Goal: Communication & Community: Answer question/provide support

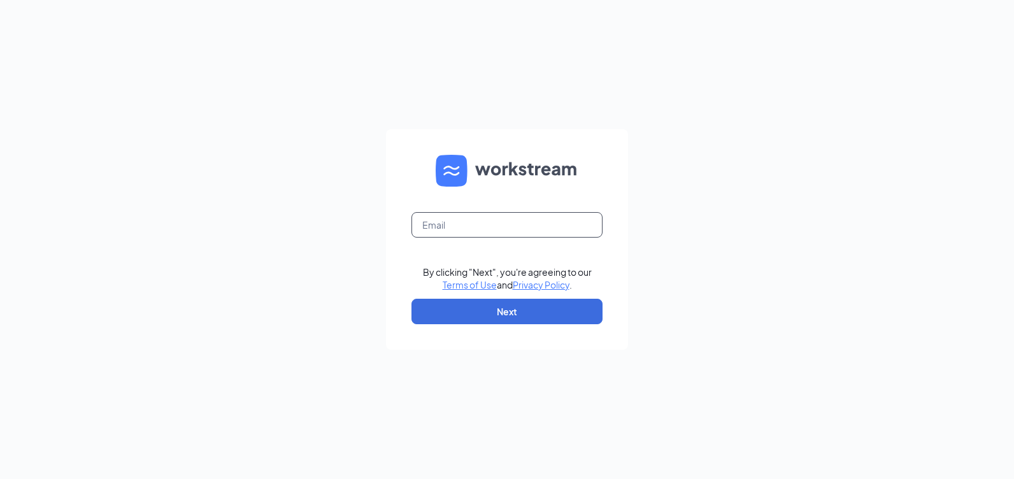
drag, startPoint x: 468, startPoint y: 231, endPoint x: 500, endPoint y: 230, distance: 32.5
click at [471, 231] on input "text" at bounding box center [507, 224] width 191 height 25
type input "[EMAIL_ADDRESS][DOMAIN_NAME]"
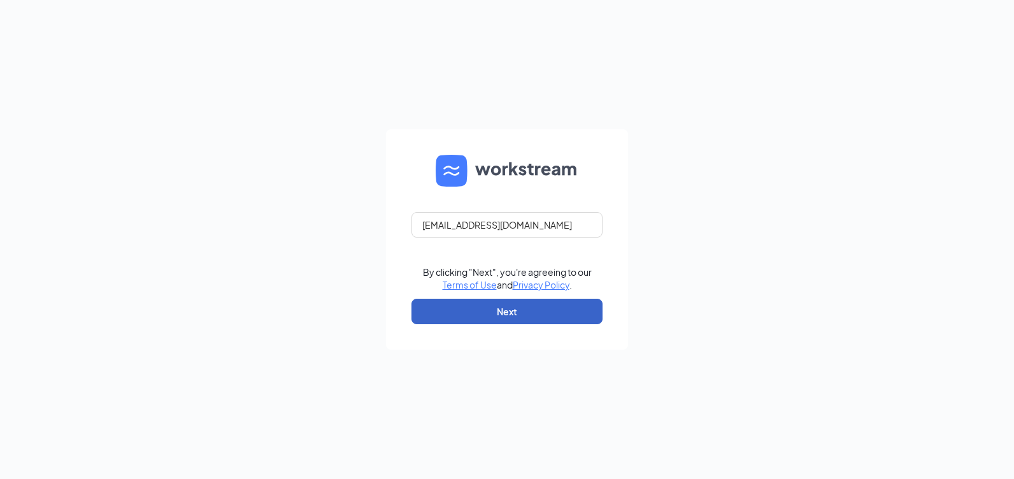
click at [548, 303] on button "Next" at bounding box center [507, 311] width 191 height 25
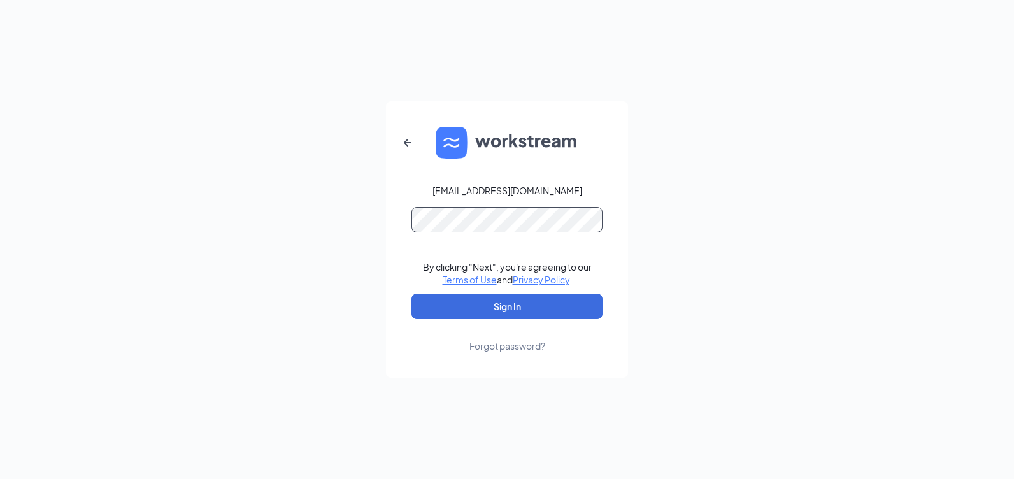
click at [412, 294] on button "Sign In" at bounding box center [507, 306] width 191 height 25
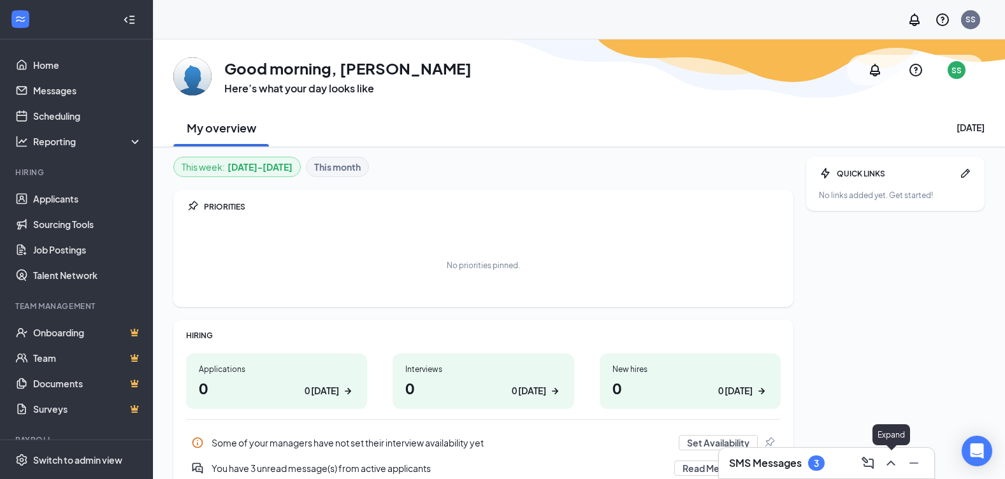
click at [896, 464] on icon "ChevronUp" at bounding box center [890, 462] width 15 height 15
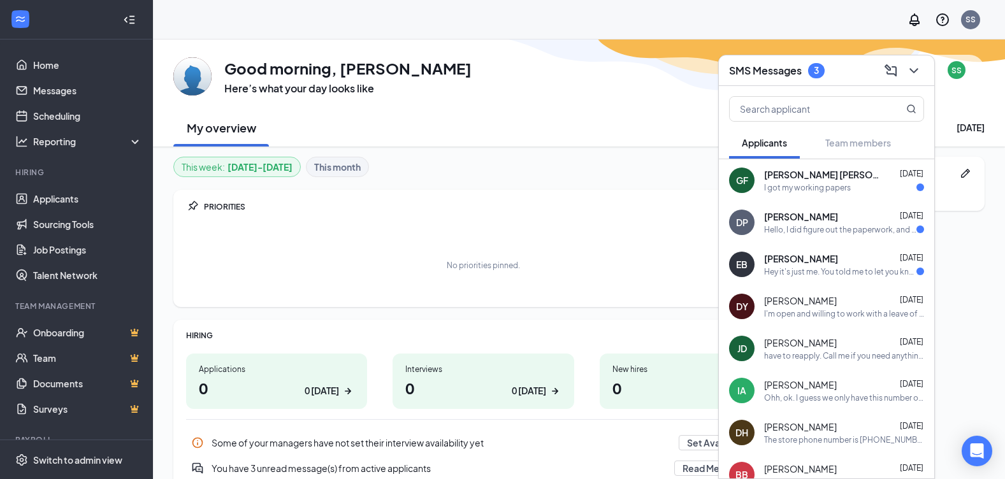
click at [485, 182] on div "This week : [DATE] - [DATE] This month PRIORITIES No priorities pinned. HIRING …" at bounding box center [483, 337] width 620 height 360
click at [855, 236] on div "DP [PERSON_NAME] [DATE] Hello, I did figure out the paperwork, and im just tryi…" at bounding box center [826, 222] width 215 height 42
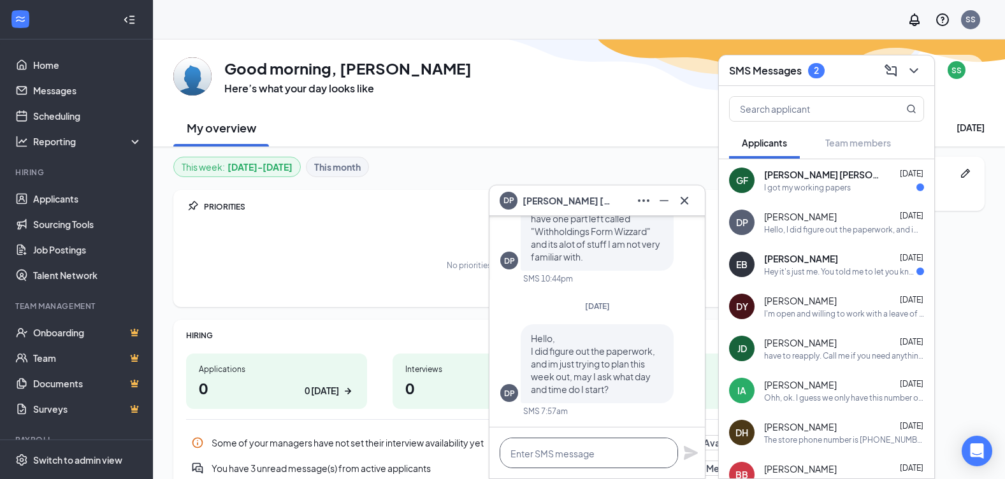
click at [612, 460] on textarea at bounding box center [588, 453] width 178 height 31
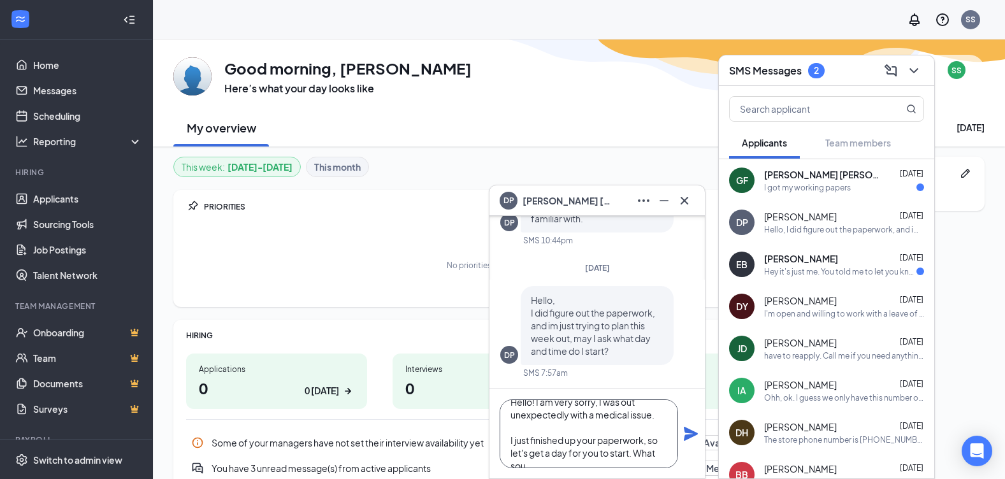
scroll to position [26, 0]
type textarea "Hello! I am very sorry, I was out unexpectedly with a medical issue. I just fin…"
click at [694, 431] on icon "Plane" at bounding box center [690, 433] width 15 height 15
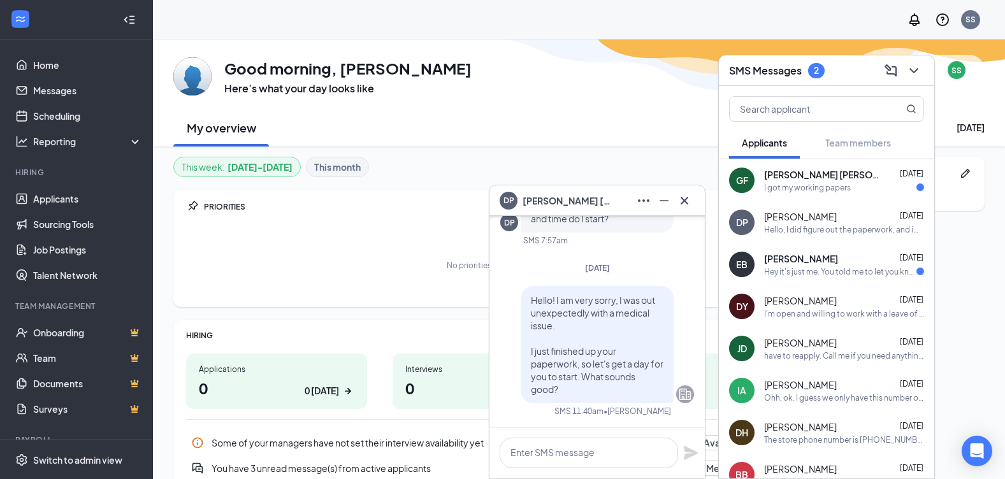
scroll to position [0, 0]
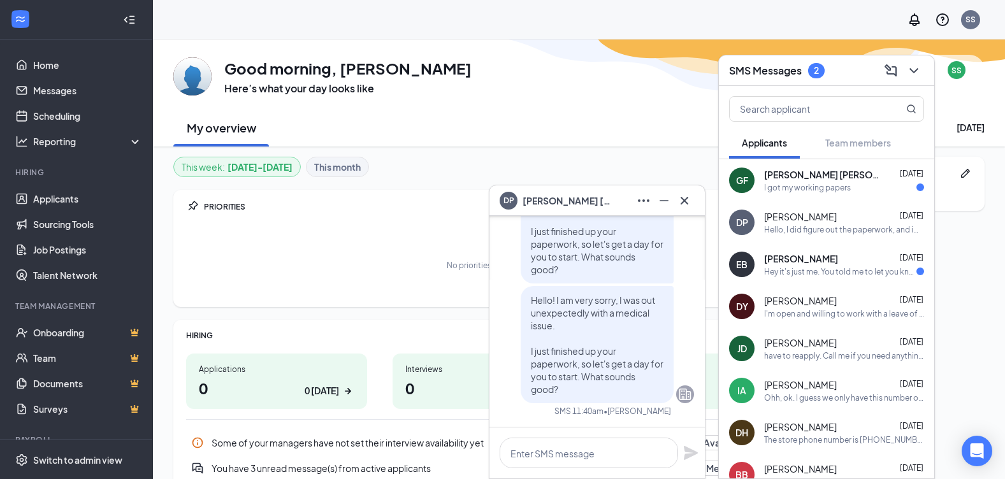
click at [689, 200] on icon "Cross" at bounding box center [684, 200] width 15 height 15
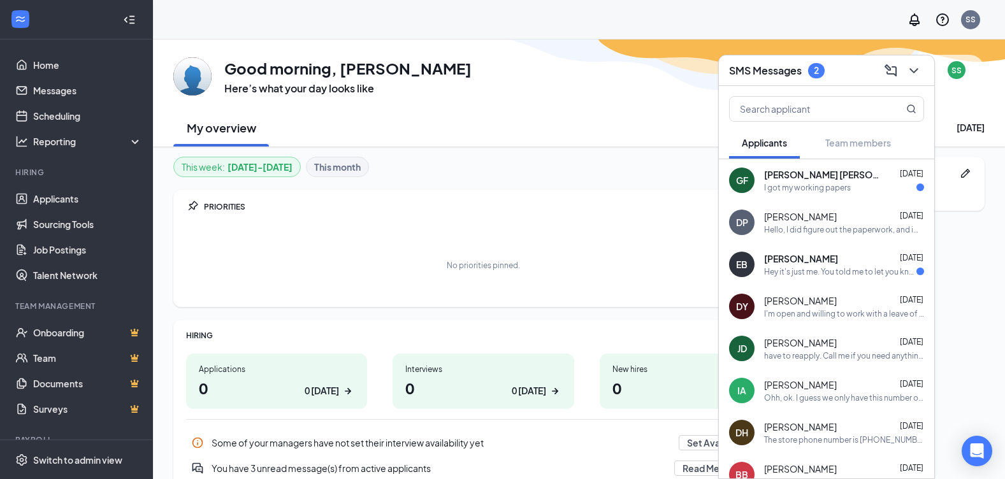
click at [816, 185] on div "I got my working papers" at bounding box center [807, 187] width 87 height 11
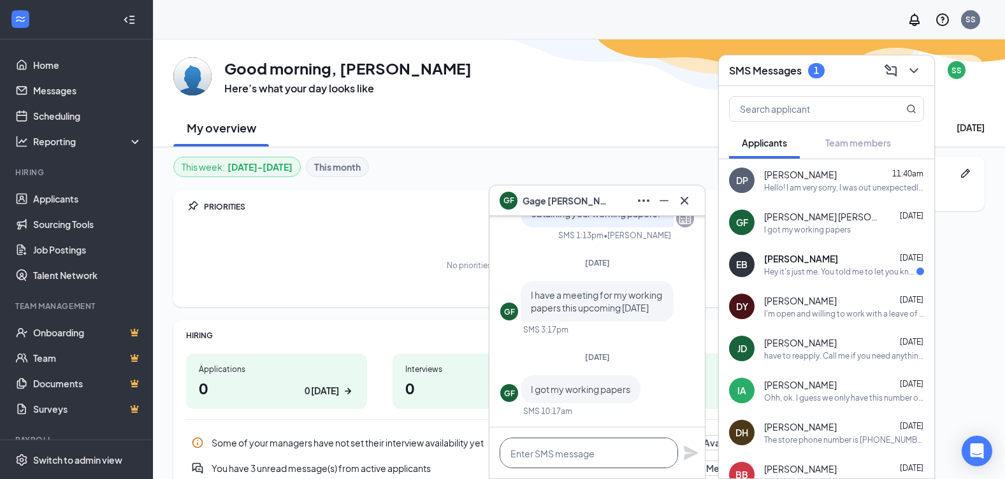
click at [587, 461] on textarea at bounding box center [588, 453] width 178 height 31
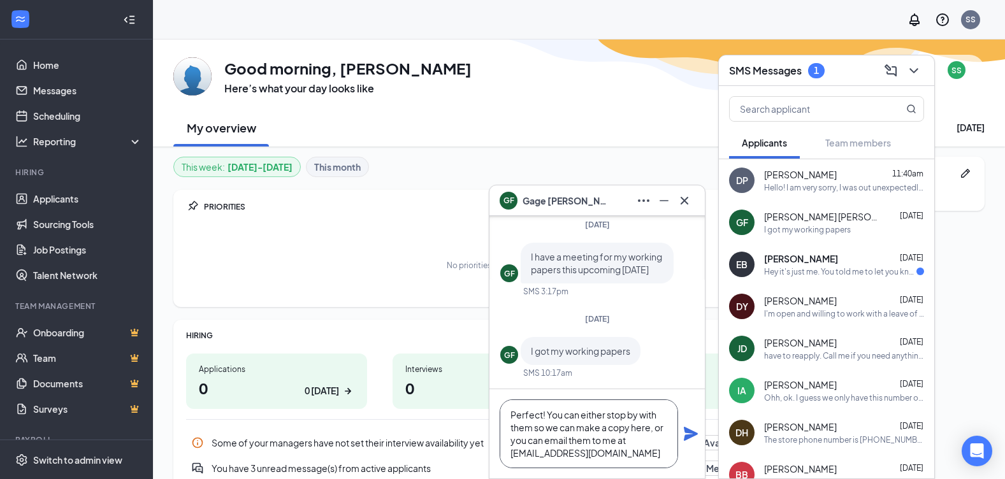
type textarea "Perfect! You can either stop by with them so we can make a copy here, or you ca…"
click at [688, 440] on icon "Plane" at bounding box center [690, 433] width 15 height 15
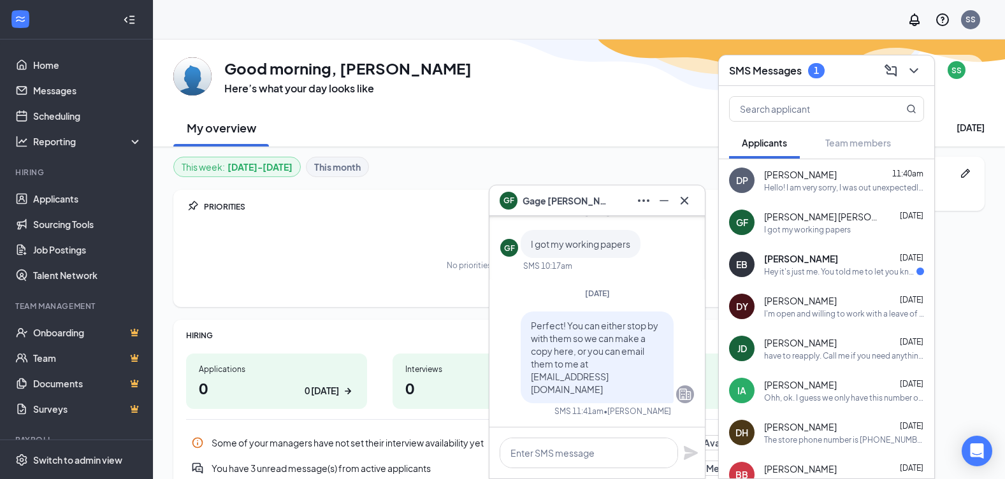
scroll to position [0, 0]
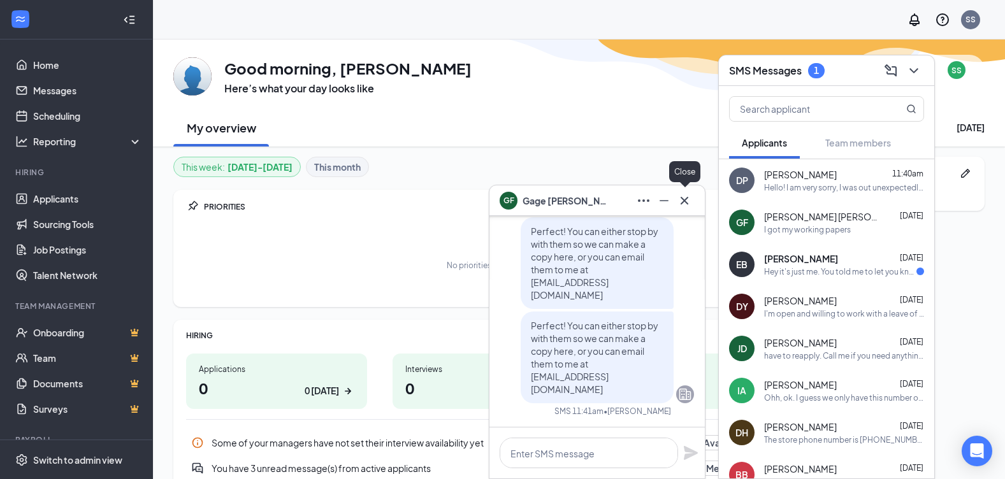
click at [663, 199] on icon "Minimize" at bounding box center [663, 200] width 15 height 15
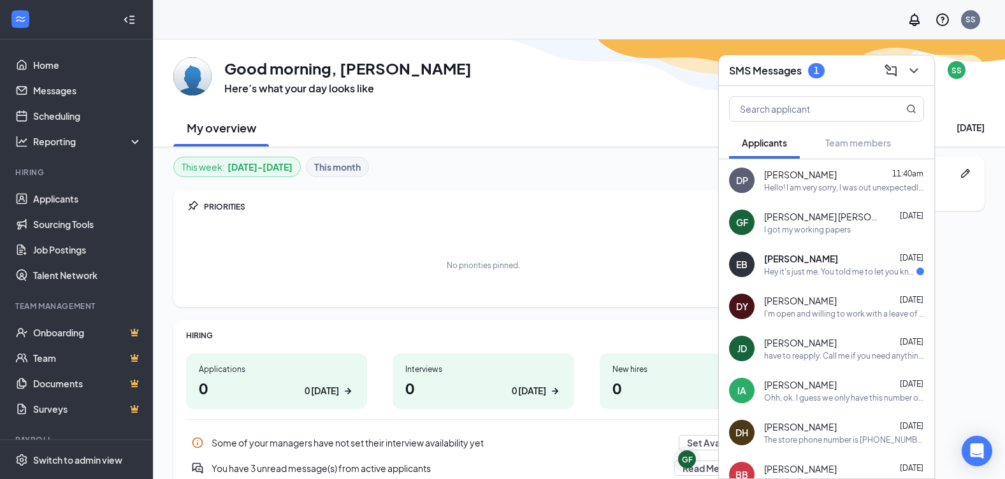
click at [843, 273] on div "Hey it's just me. You told me to let you know [DATE]. I'm still feeling kind of…" at bounding box center [840, 271] width 152 height 11
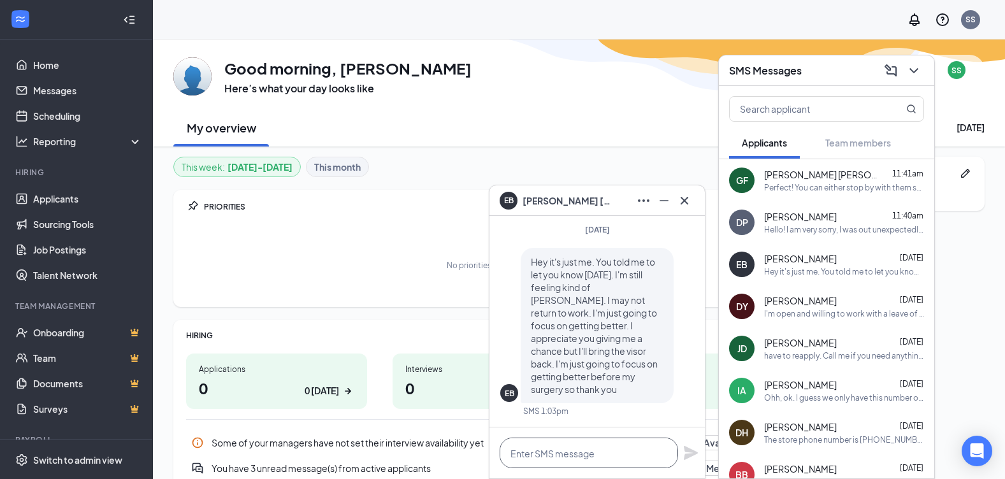
click at [591, 448] on textarea at bounding box center [588, 453] width 178 height 31
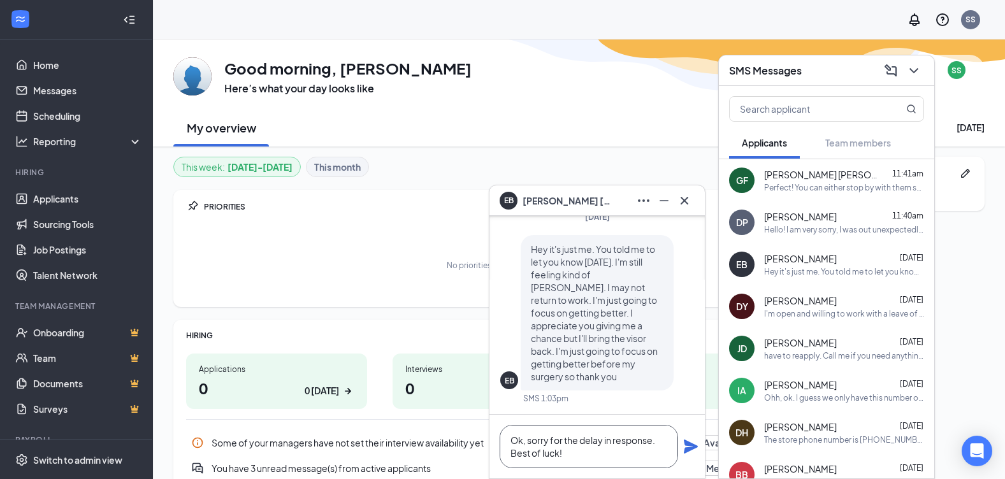
type textarea "Ok, sorry for the delay in response. Best of luck!"
click at [688, 448] on icon "Plane" at bounding box center [691, 447] width 14 height 14
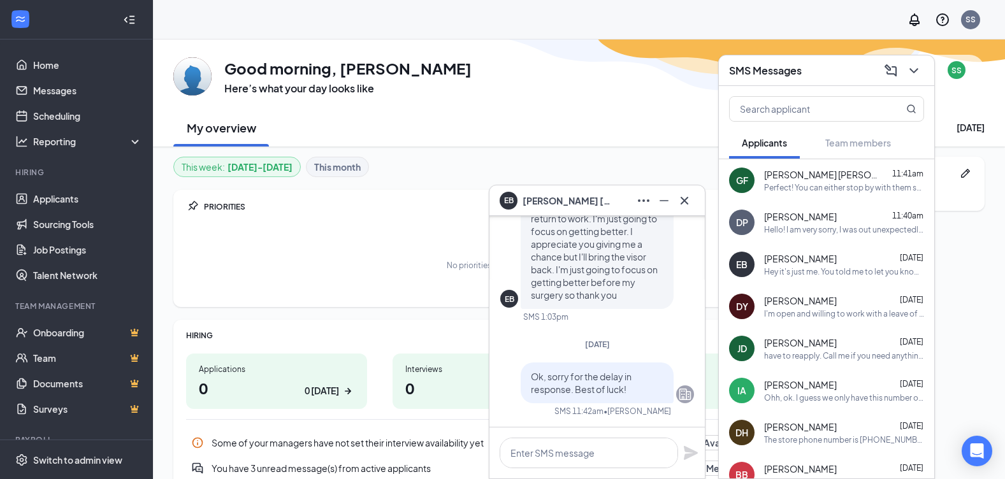
scroll to position [0, 0]
click at [661, 204] on icon "Minimize" at bounding box center [663, 200] width 15 height 15
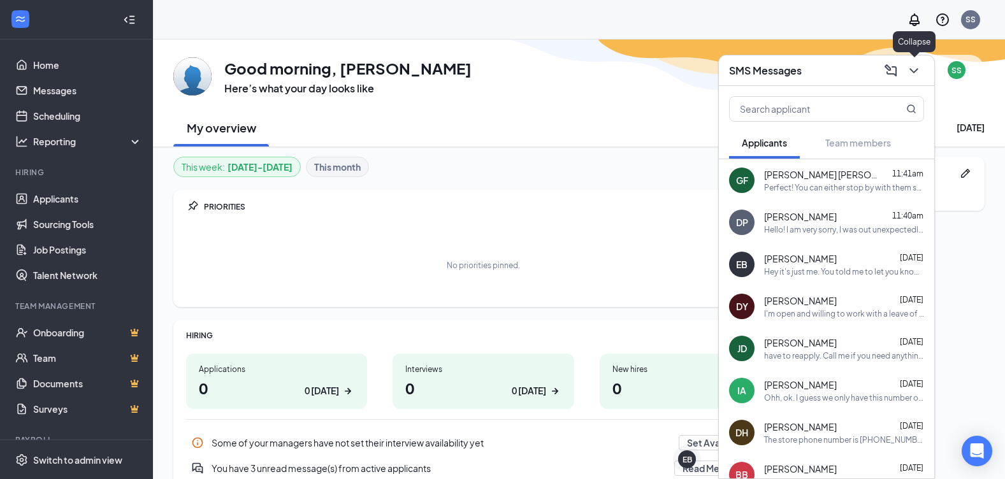
click at [906, 74] on icon "ChevronDown" at bounding box center [913, 70] width 15 height 15
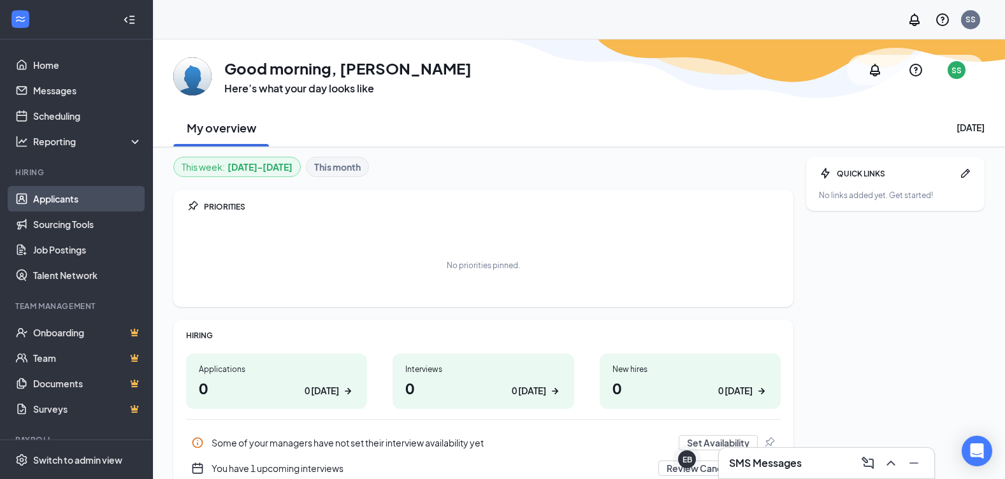
click at [82, 194] on link "Applicants" at bounding box center [87, 198] width 109 height 25
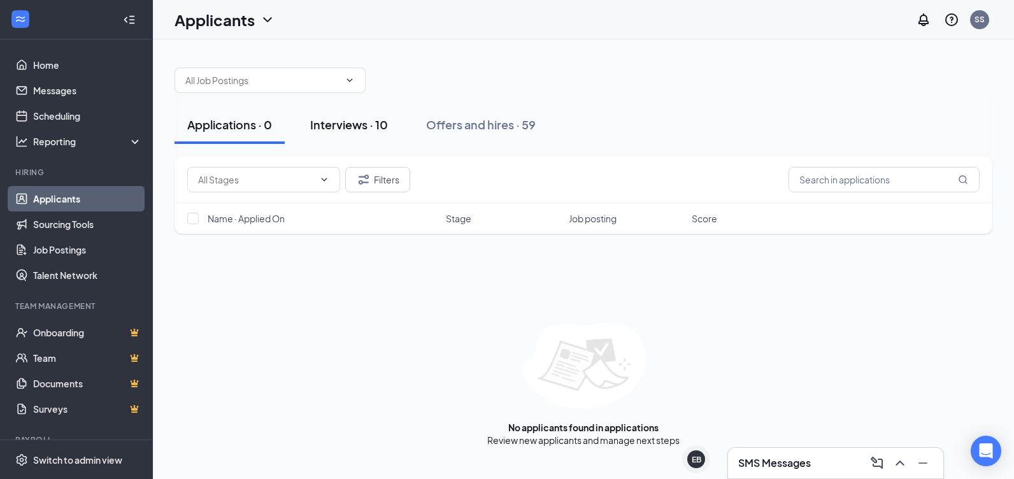
click at [317, 117] on div "Interviews · 10" at bounding box center [349, 125] width 78 height 16
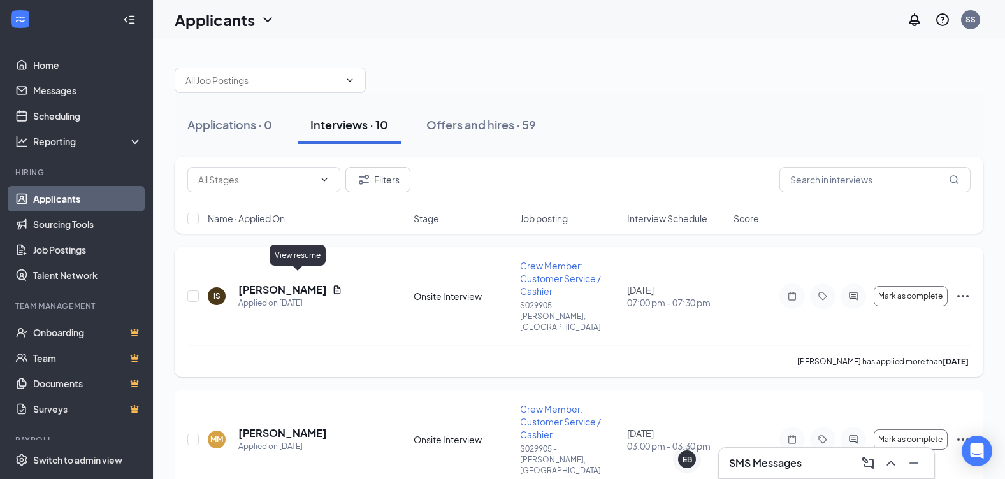
click at [292, 283] on div "[PERSON_NAME]" at bounding box center [290, 290] width 104 height 14
click at [332, 285] on icon "Document" at bounding box center [337, 290] width 10 height 10
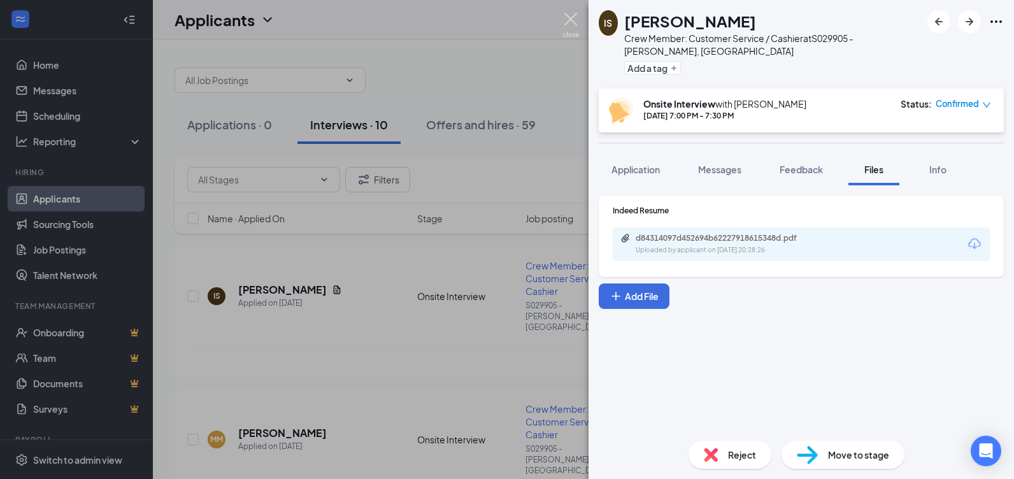
click at [567, 15] on img at bounding box center [571, 25] width 16 height 25
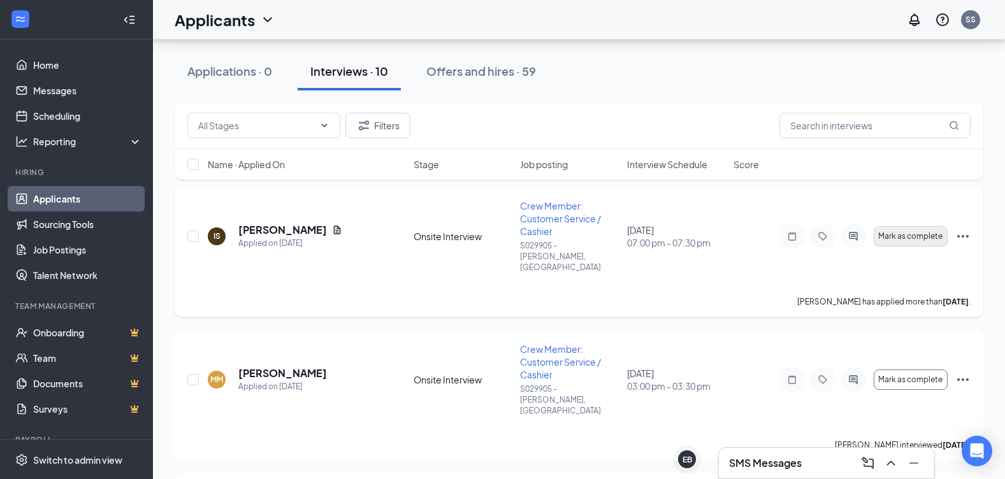
scroll to position [127, 0]
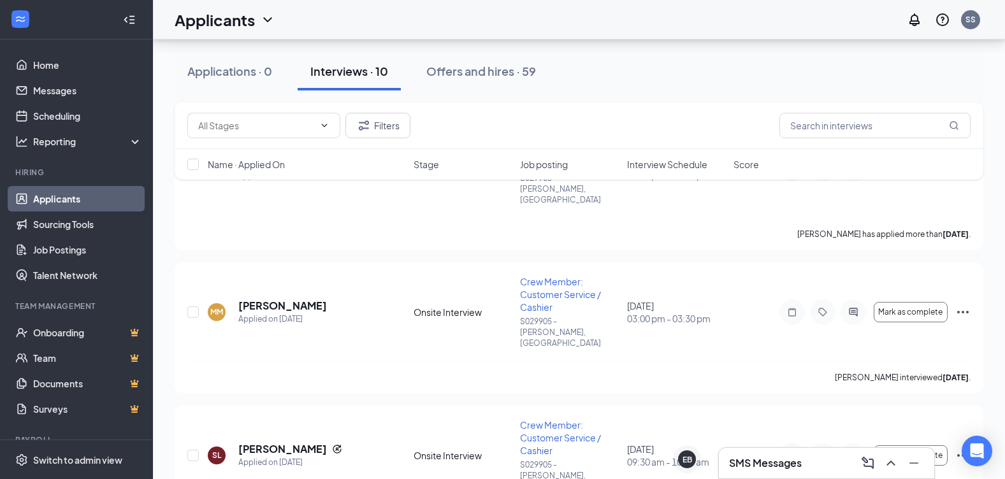
click at [782, 456] on div "SMS Messages" at bounding box center [765, 463] width 73 height 14
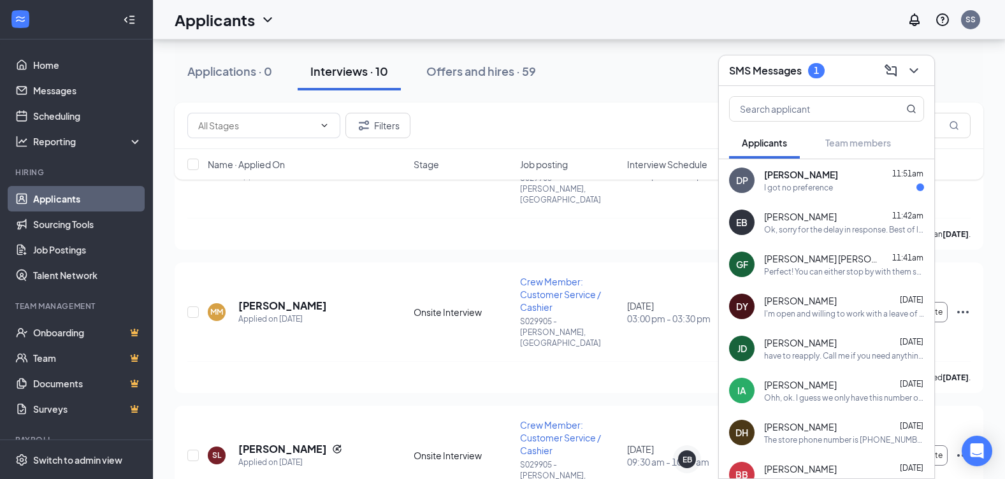
click at [818, 185] on div "I got no preference" at bounding box center [798, 187] width 69 height 11
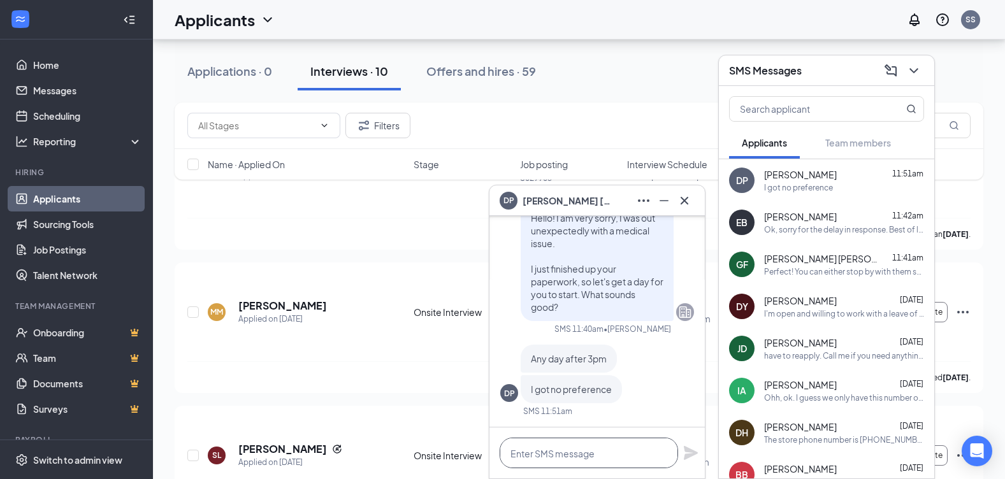
click at [564, 445] on textarea at bounding box center [588, 453] width 178 height 31
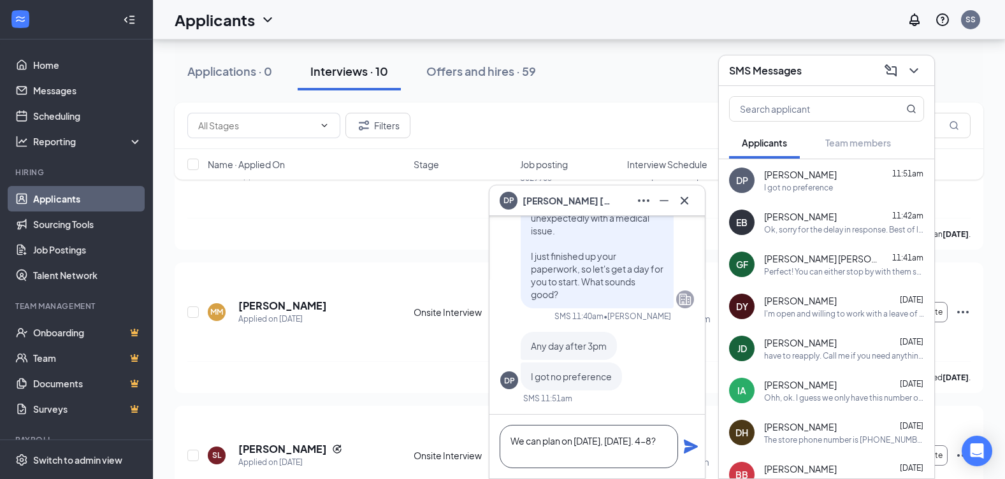
type textarea "We can plan on [DATE], [DATE]. 4-8?"
click at [688, 447] on icon "Plane" at bounding box center [690, 446] width 15 height 15
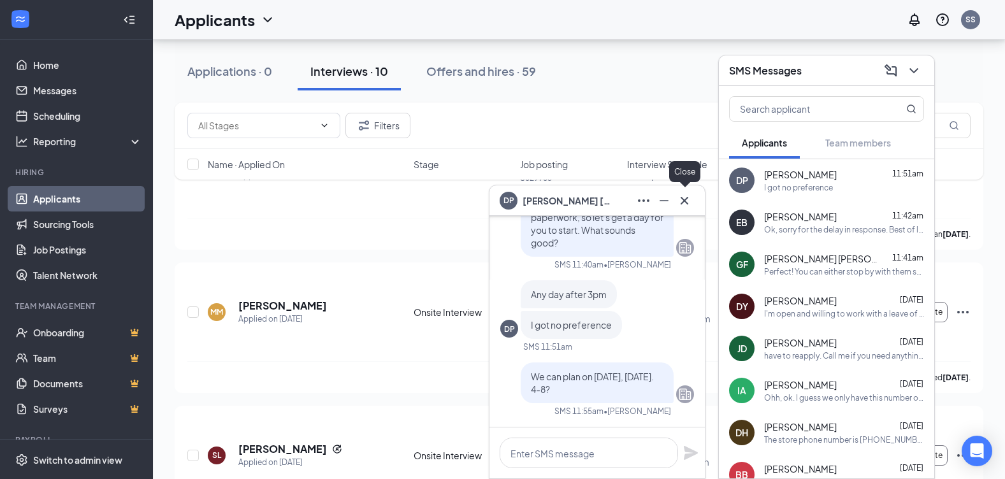
click at [679, 195] on icon "Cross" at bounding box center [684, 200] width 15 height 15
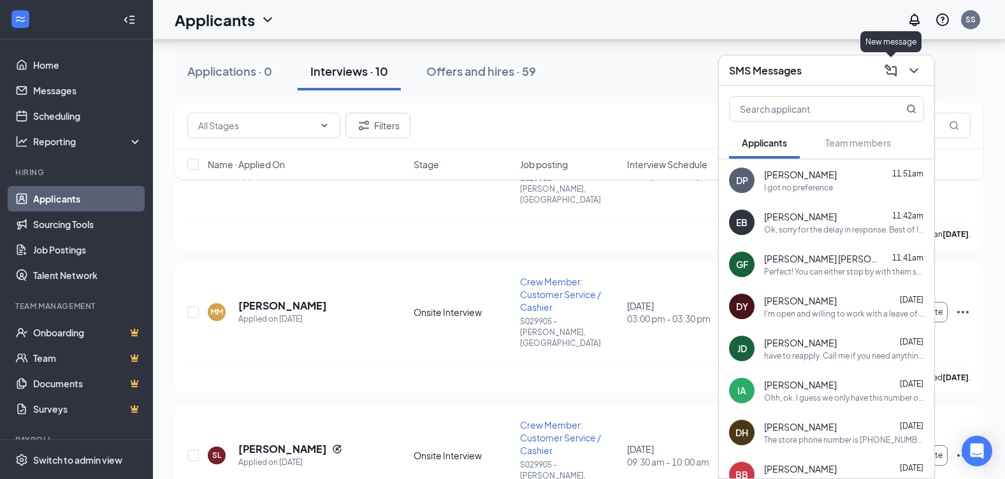
click at [915, 73] on icon "ChevronDown" at bounding box center [913, 70] width 15 height 15
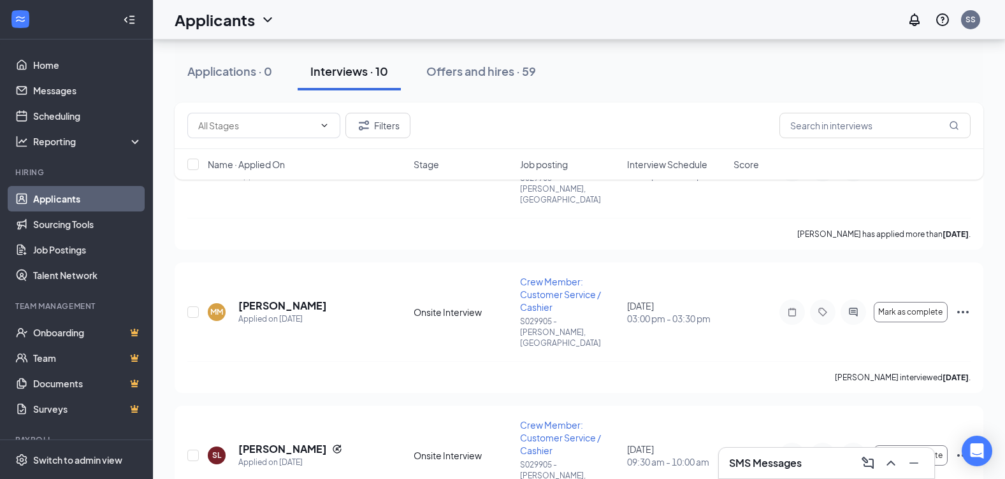
click at [660, 65] on div "Applications · 0 Interviews · 10 Offers and hires · 59" at bounding box center [579, 71] width 808 height 38
click at [838, 461] on div "SMS Messages 1" at bounding box center [826, 463] width 195 height 20
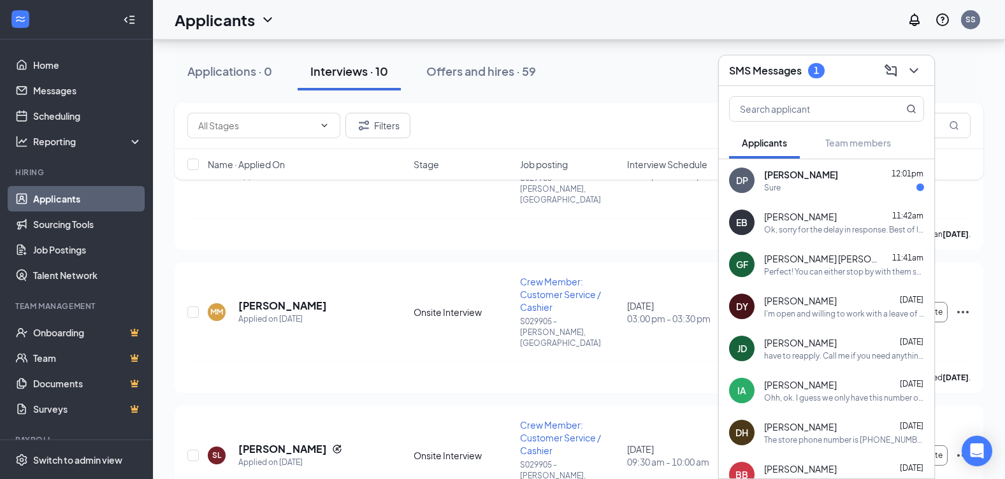
click at [813, 187] on div "Sure" at bounding box center [844, 187] width 160 height 11
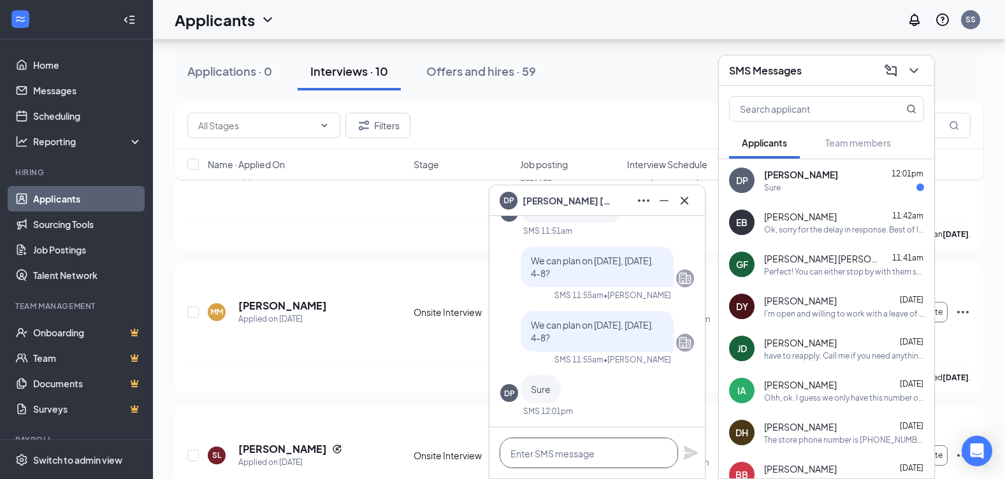
click at [617, 448] on textarea at bounding box center [588, 453] width 178 height 31
type textarea "Perfect! We will see you then."
click at [685, 454] on icon "Plane" at bounding box center [690, 452] width 15 height 15
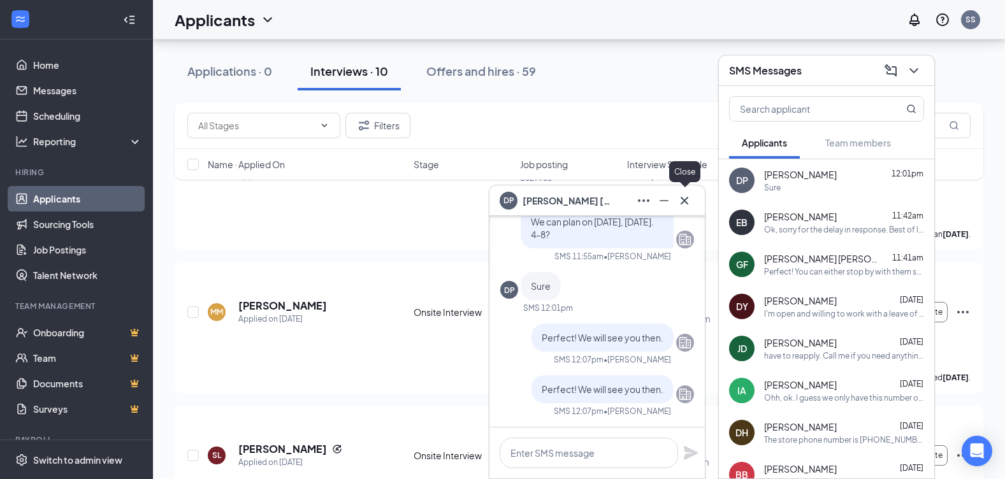
click at [682, 201] on icon "Cross" at bounding box center [684, 200] width 15 height 15
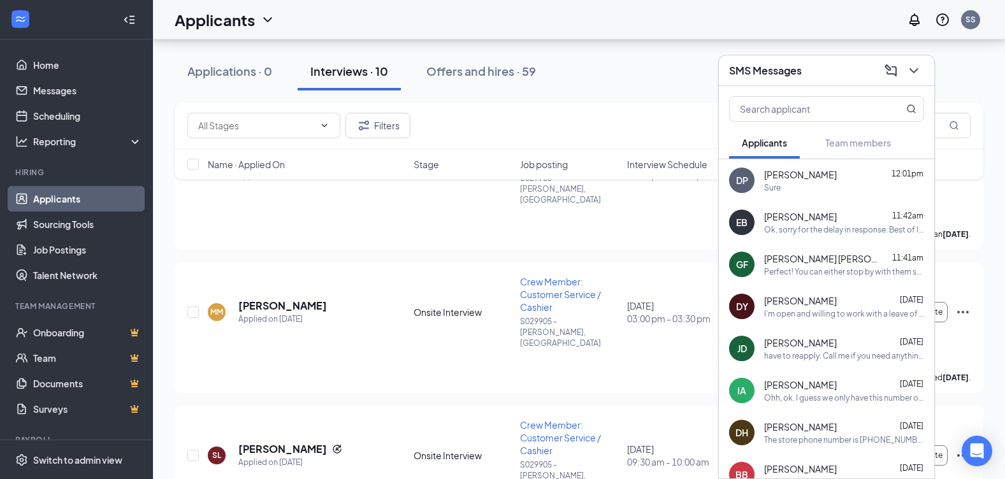
click at [922, 71] on button at bounding box center [913, 71] width 20 height 20
